Goal: Navigation & Orientation: Go to known website

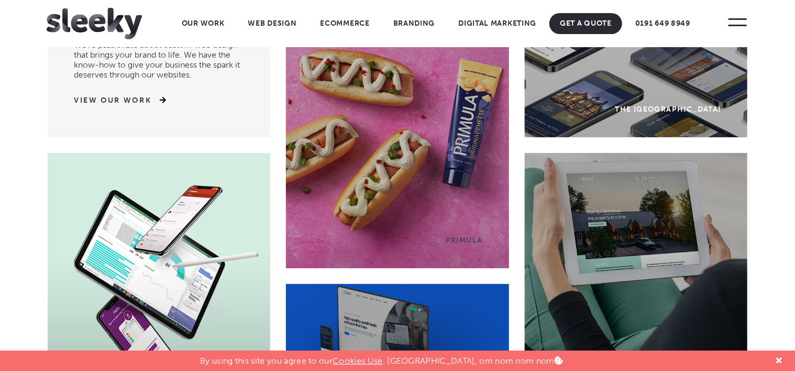
scroll to position [105, 0]
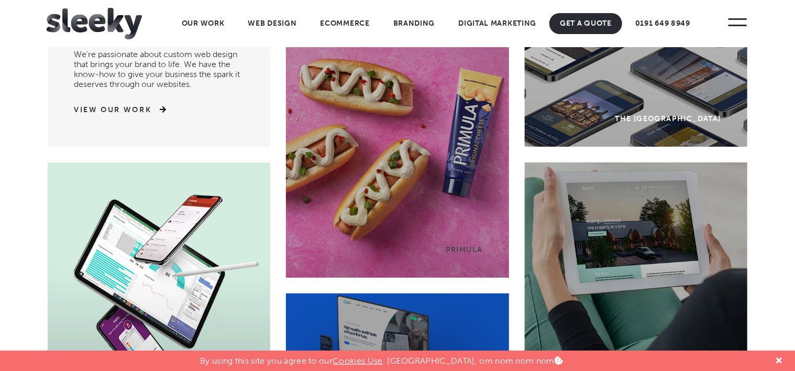
click at [401, 165] on div "Primula" at bounding box center [397, 134] width 223 height 288
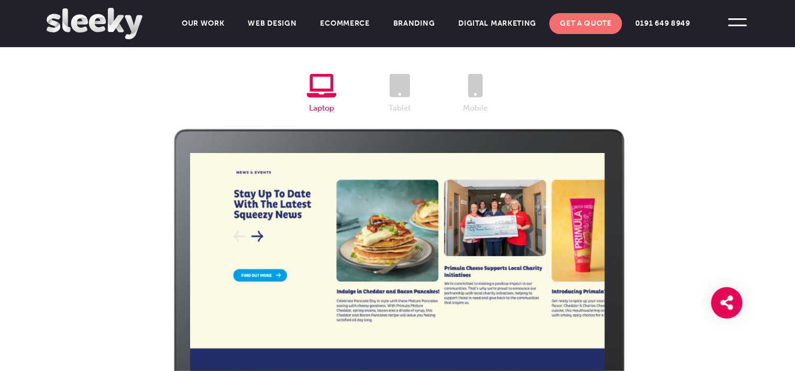
scroll to position [2074, 0]
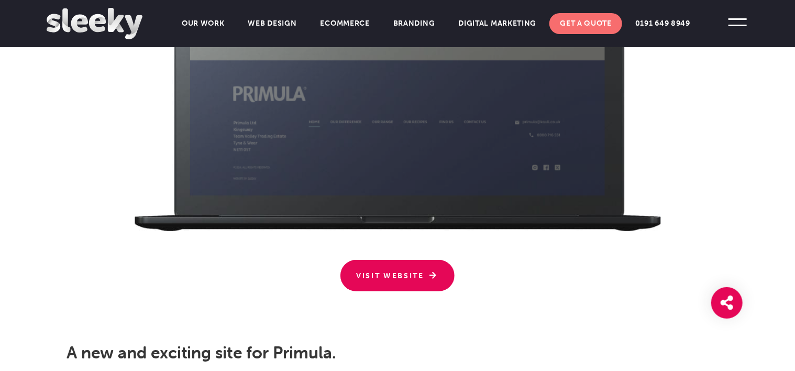
scroll to position [2357, 0]
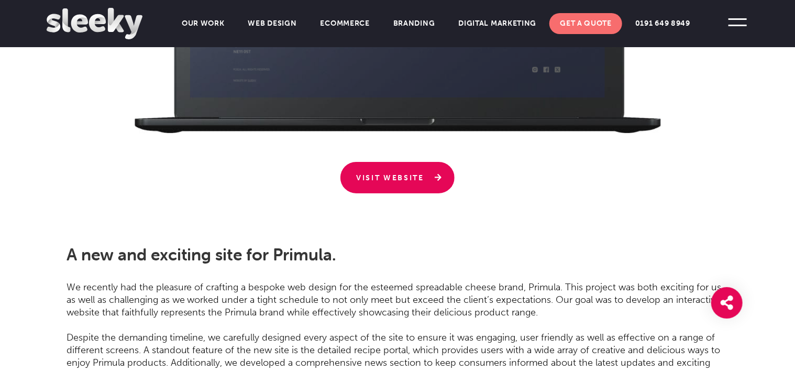
click at [362, 180] on link "Visit Website" at bounding box center [397, 177] width 114 height 31
